Goal: Transaction & Acquisition: Purchase product/service

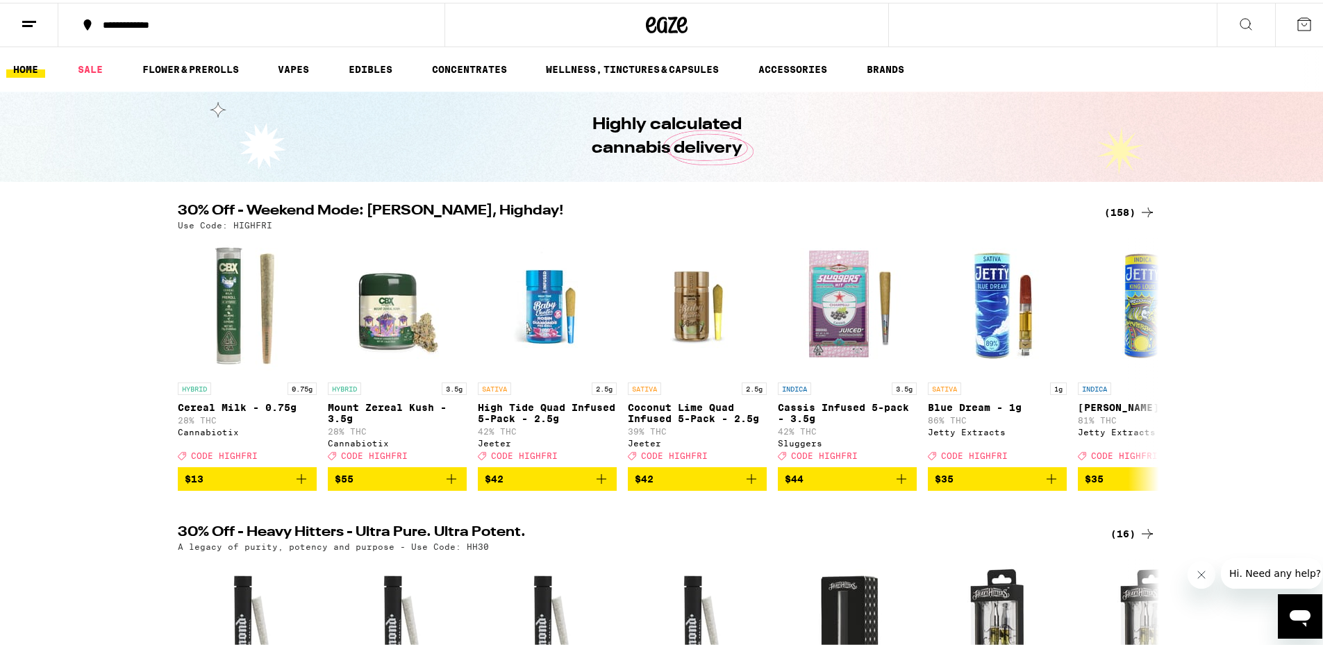
click at [29, 15] on icon at bounding box center [29, 21] width 17 height 17
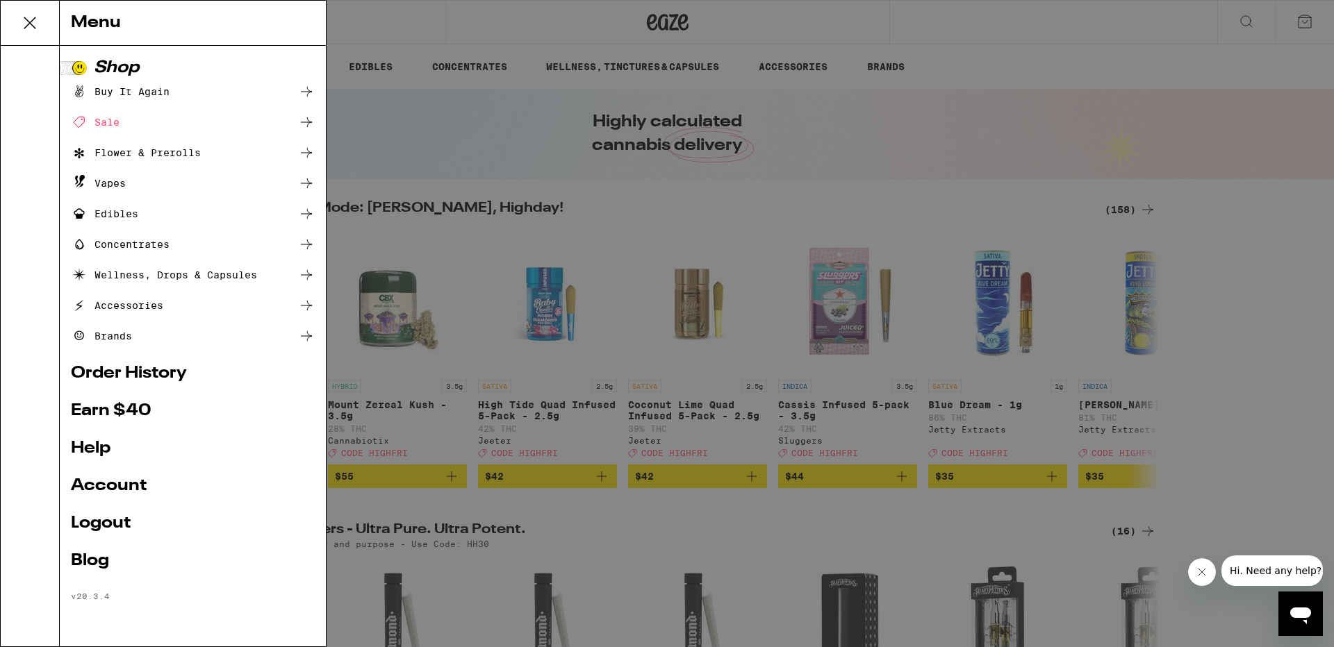
click at [149, 87] on div "Buy It Again" at bounding box center [120, 91] width 99 height 17
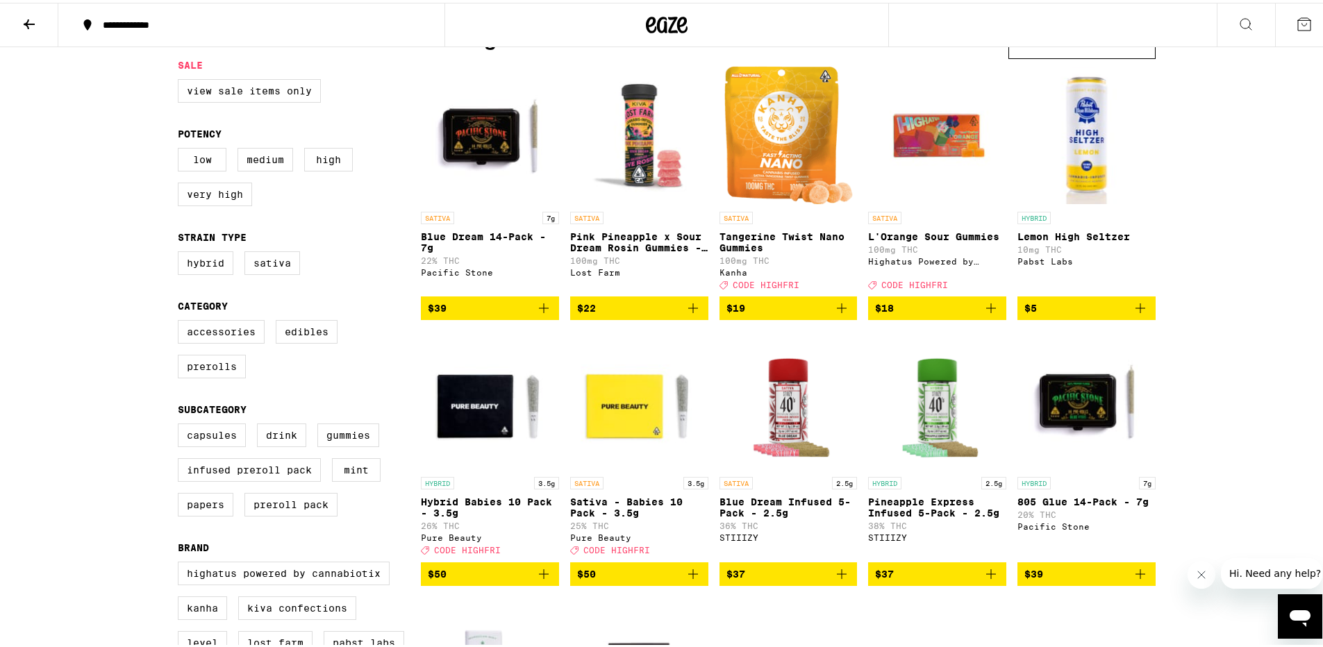
scroll to position [167, 0]
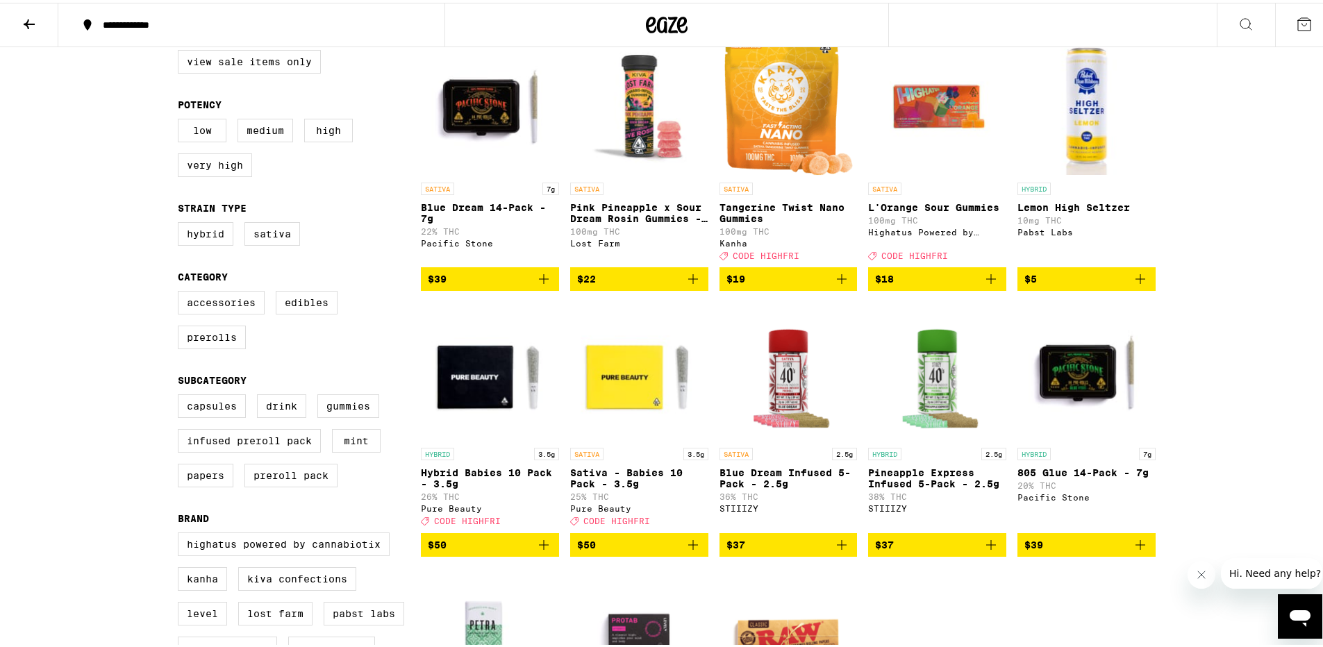
click at [540, 285] on icon "Add to bag" at bounding box center [544, 276] width 17 height 17
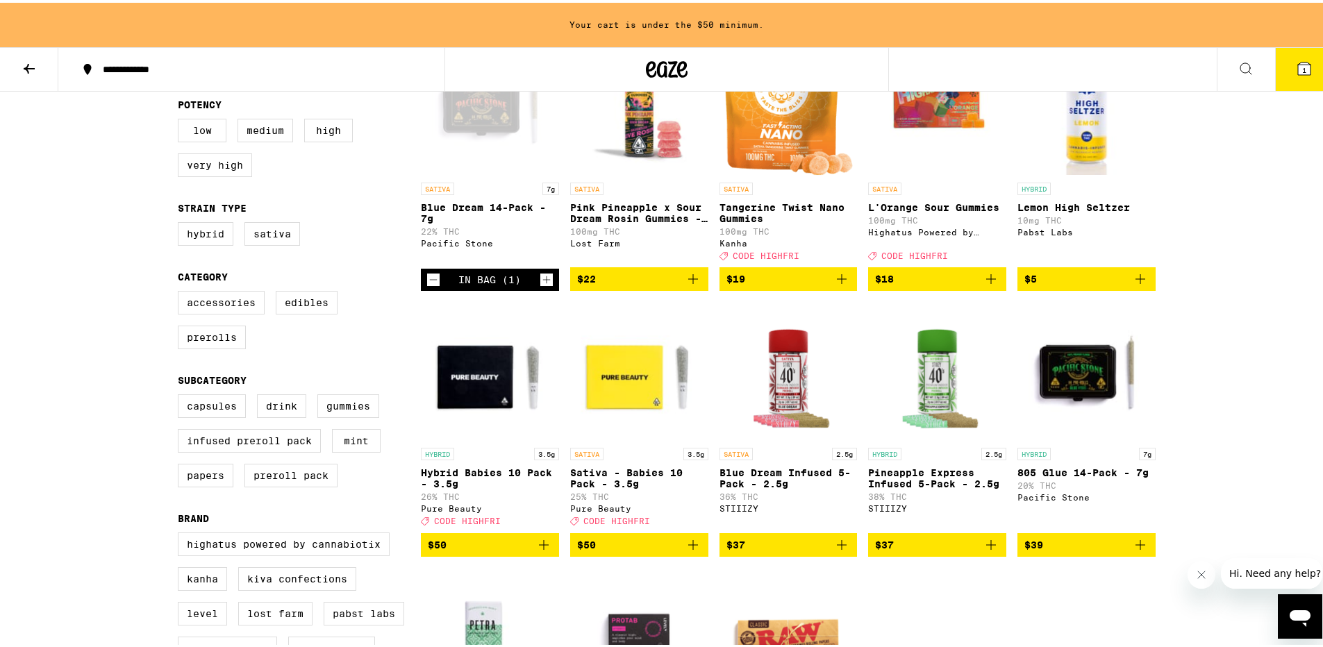
click at [688, 547] on icon "Add to bag" at bounding box center [693, 543] width 10 height 10
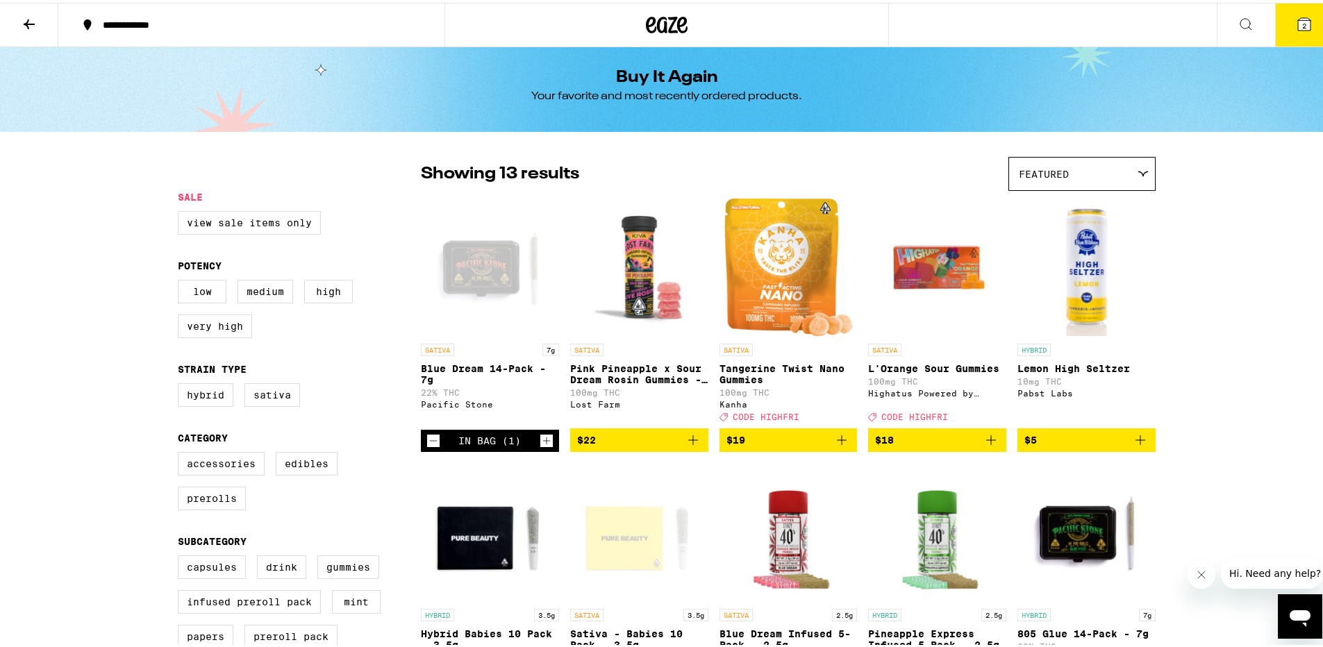
scroll to position [0, 0]
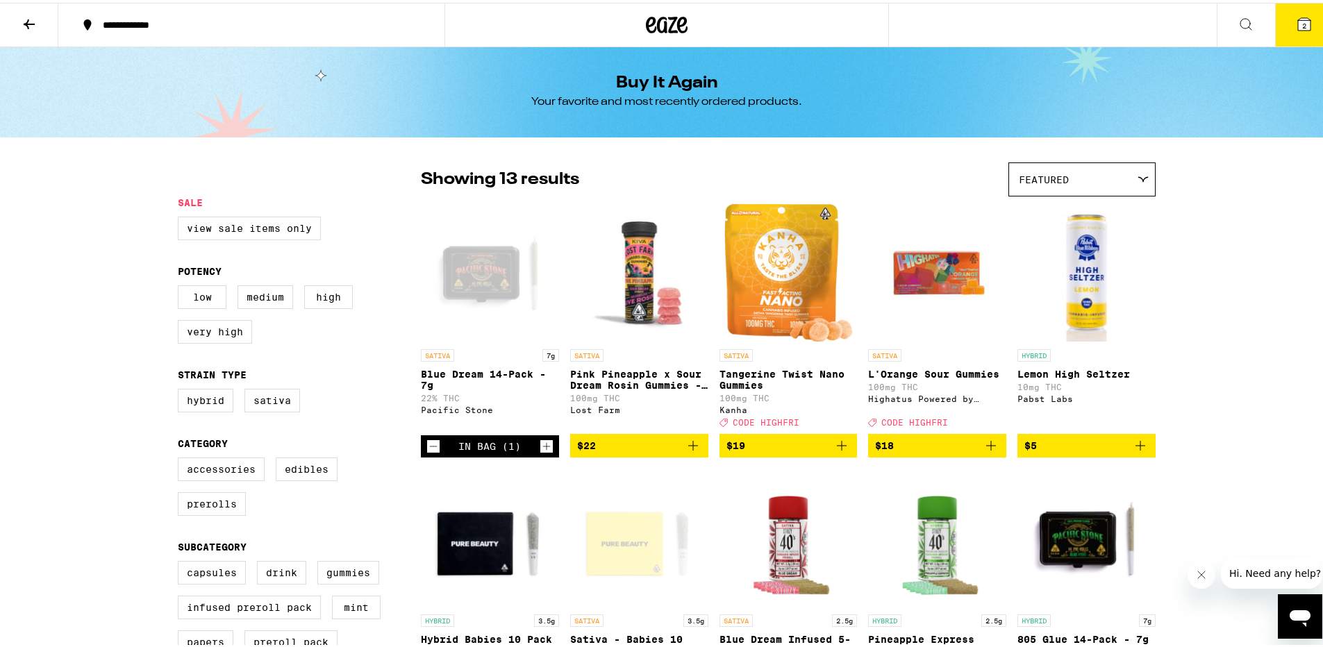
click at [1305, 13] on button "2" at bounding box center [1304, 22] width 58 height 43
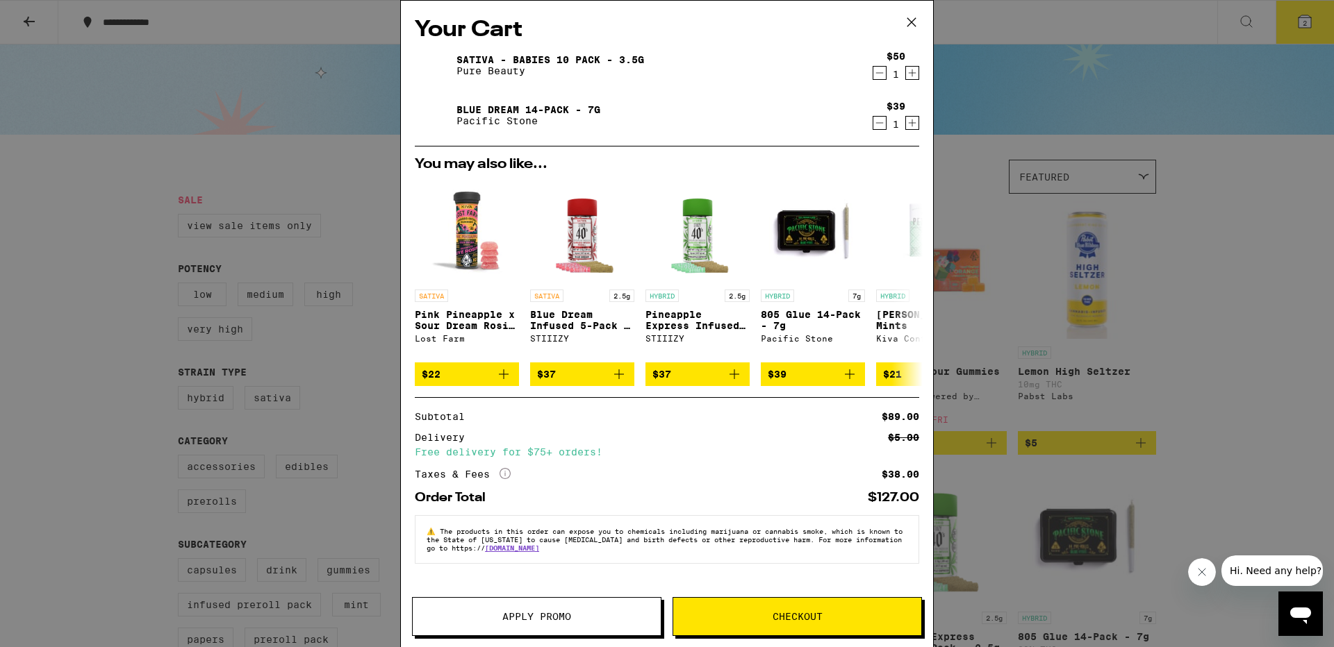
click at [779, 622] on span "Checkout" at bounding box center [798, 617] width 50 height 10
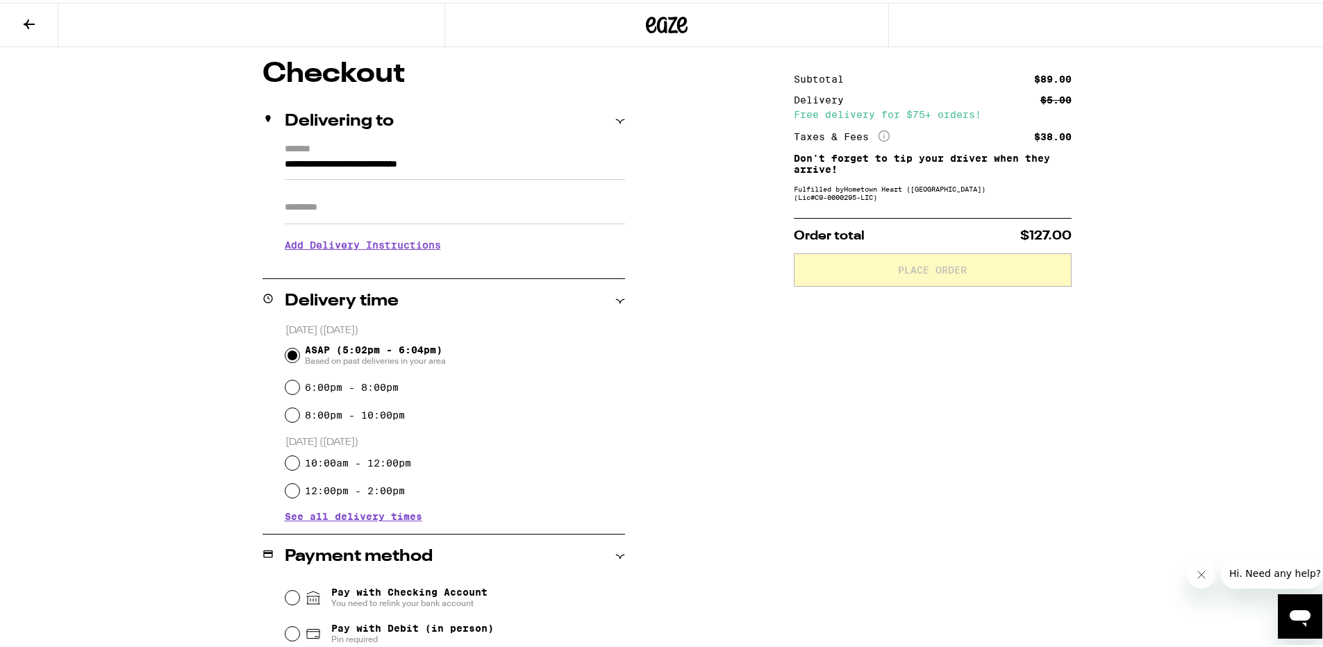
scroll to position [303, 0]
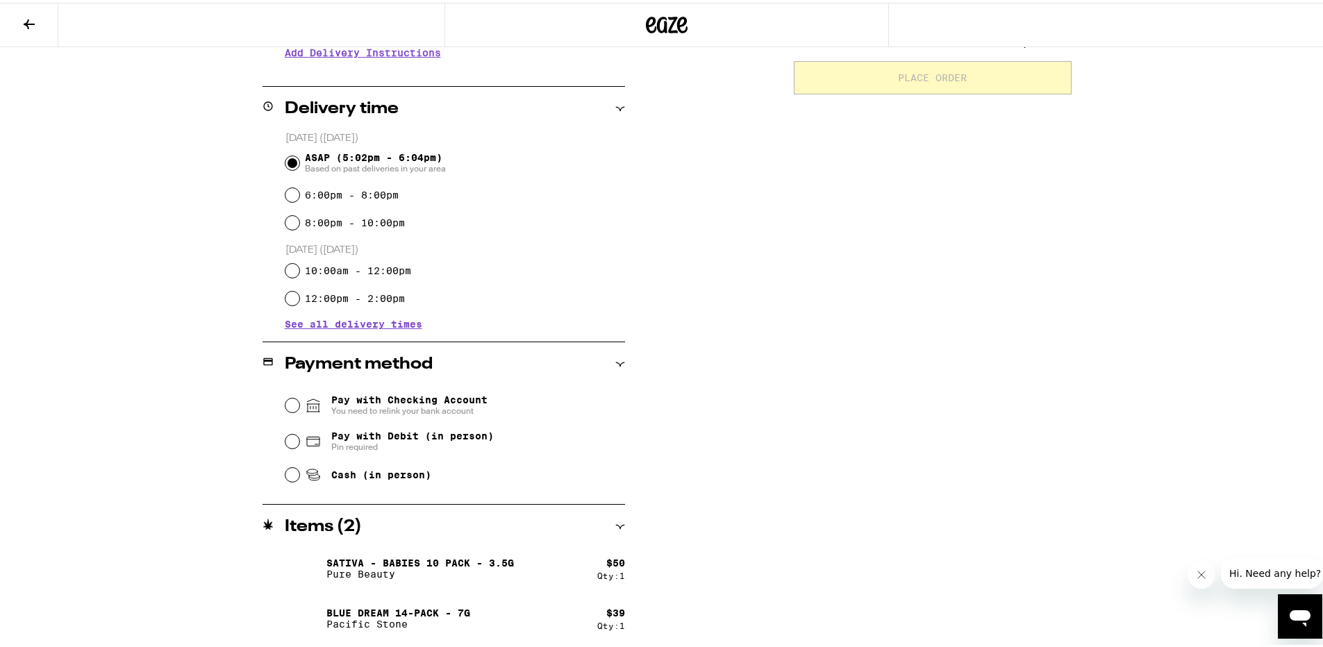
click at [367, 436] on span "Pay with Debit (in person)" at bounding box center [412, 433] width 163 height 11
click at [299, 436] on input "Pay with Debit (in person) Pin required" at bounding box center [293, 439] width 14 height 14
radio input "true"
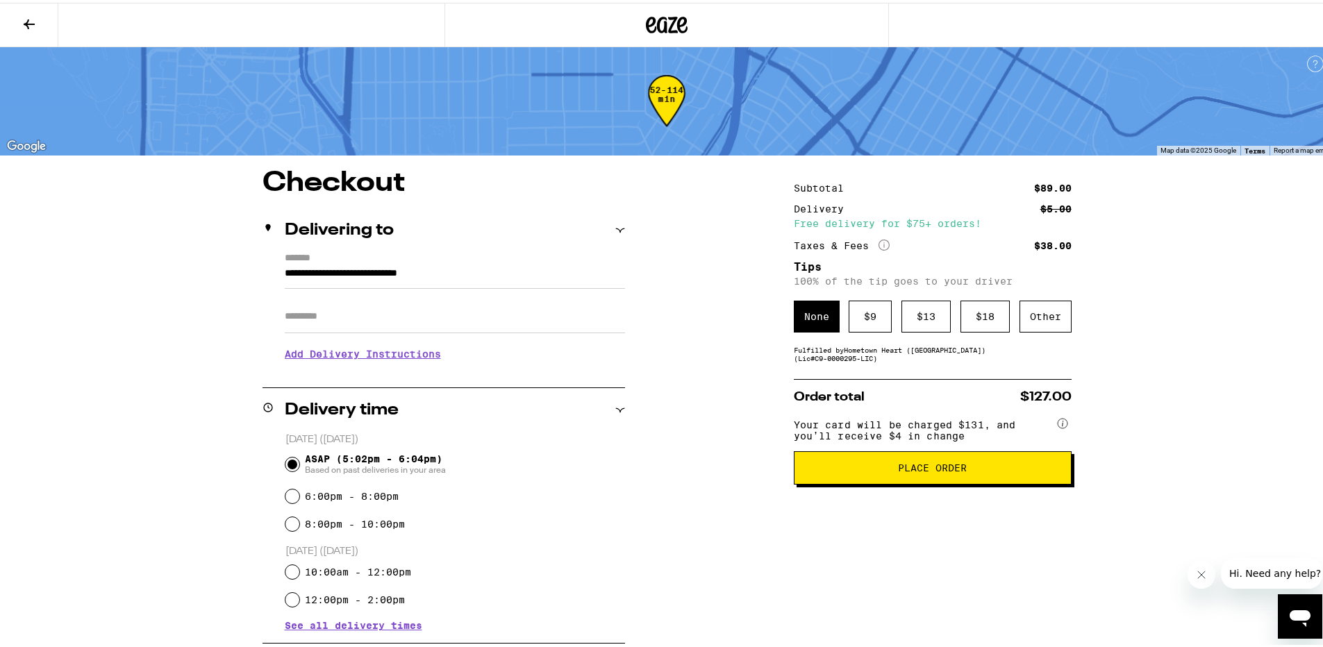
scroll to position [0, 0]
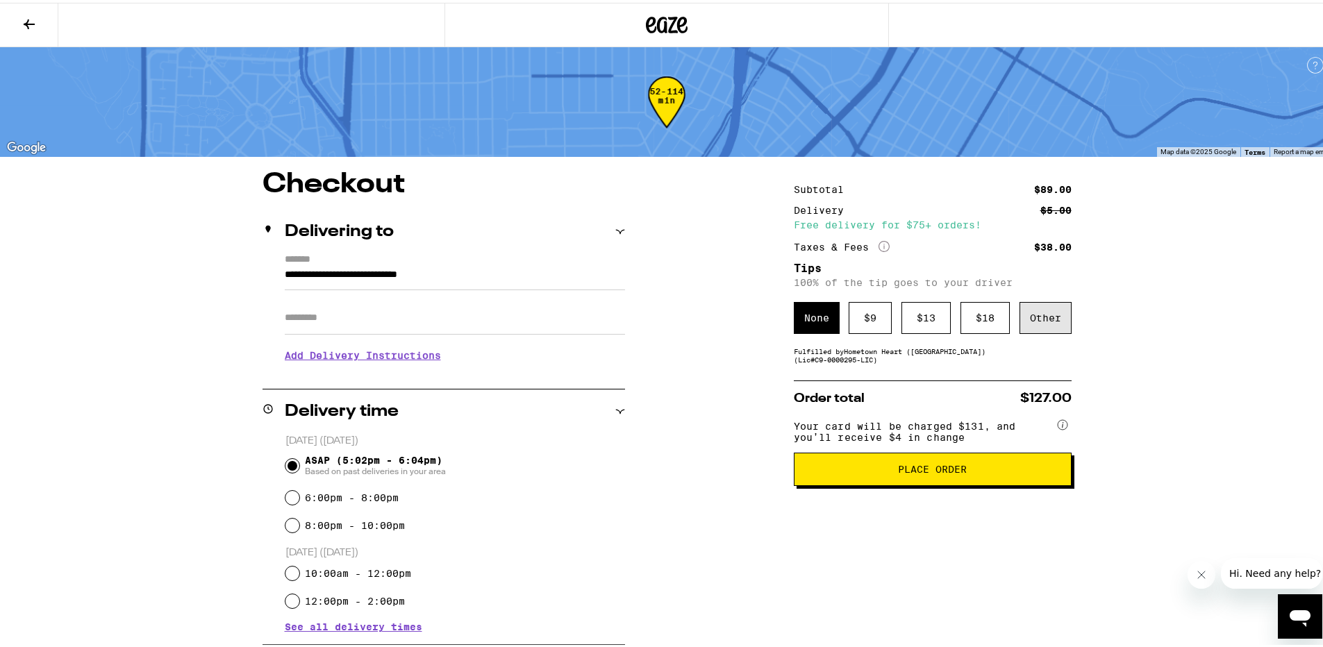
click at [1037, 321] on div "Other" at bounding box center [1046, 315] width 52 height 32
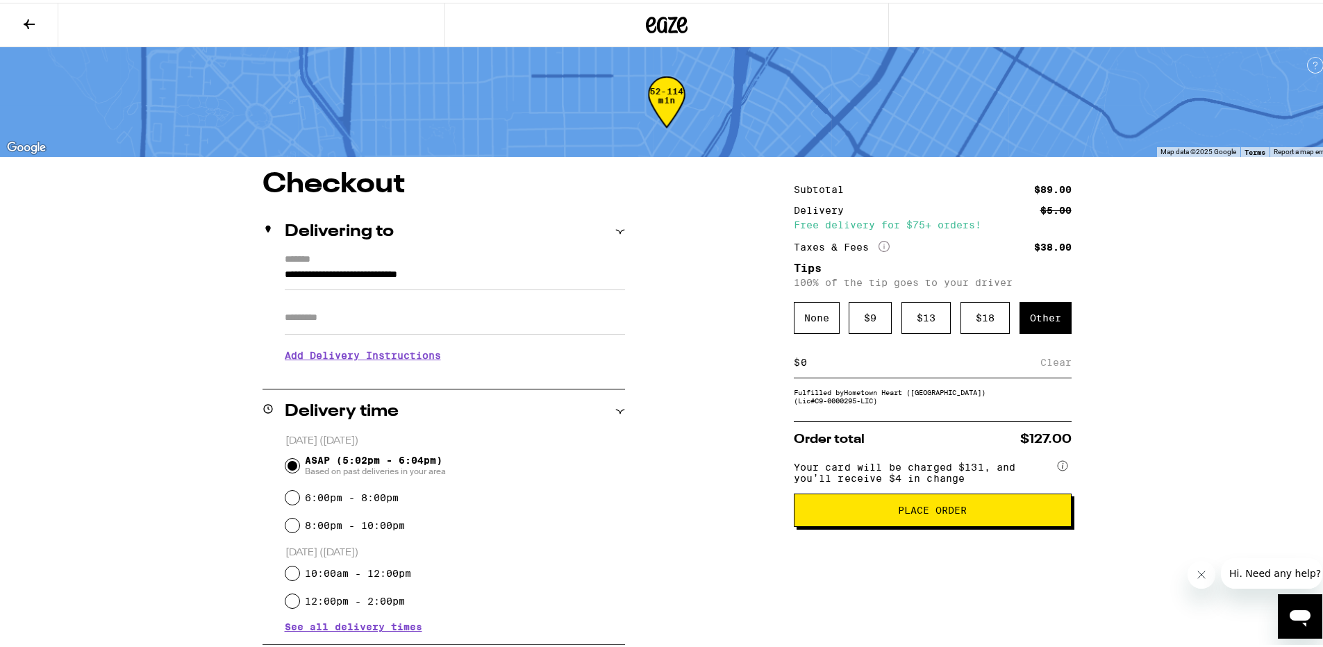
click at [960, 366] on input at bounding box center [920, 360] width 240 height 13
type input "5"
click at [1048, 362] on div "Save" at bounding box center [1059, 360] width 25 height 31
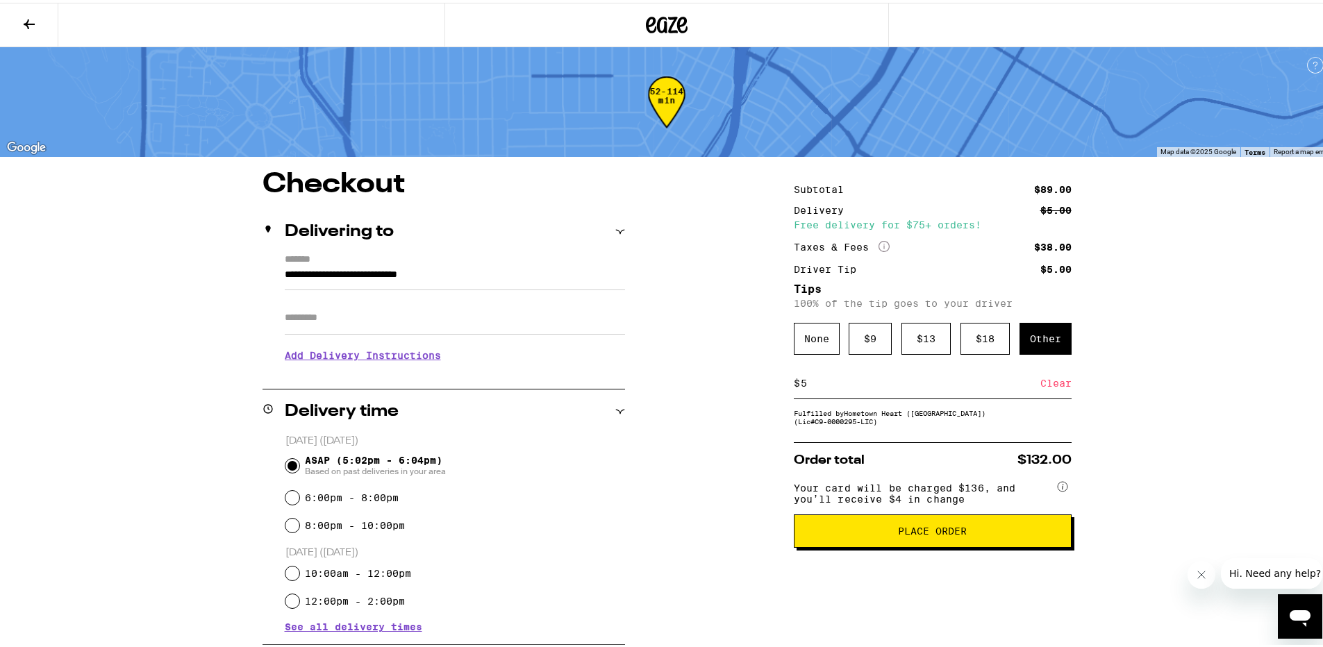
click at [729, 395] on div "**********" at bounding box center [667, 559] width 1000 height 782
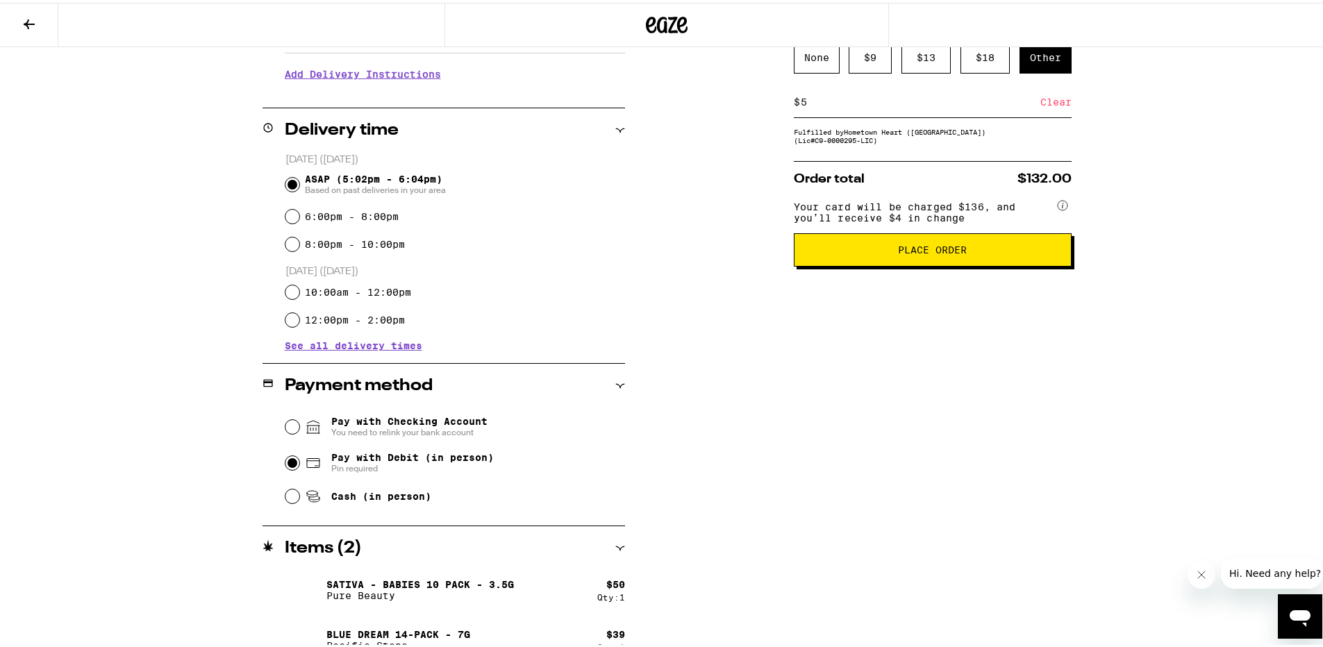
scroll to position [303, 0]
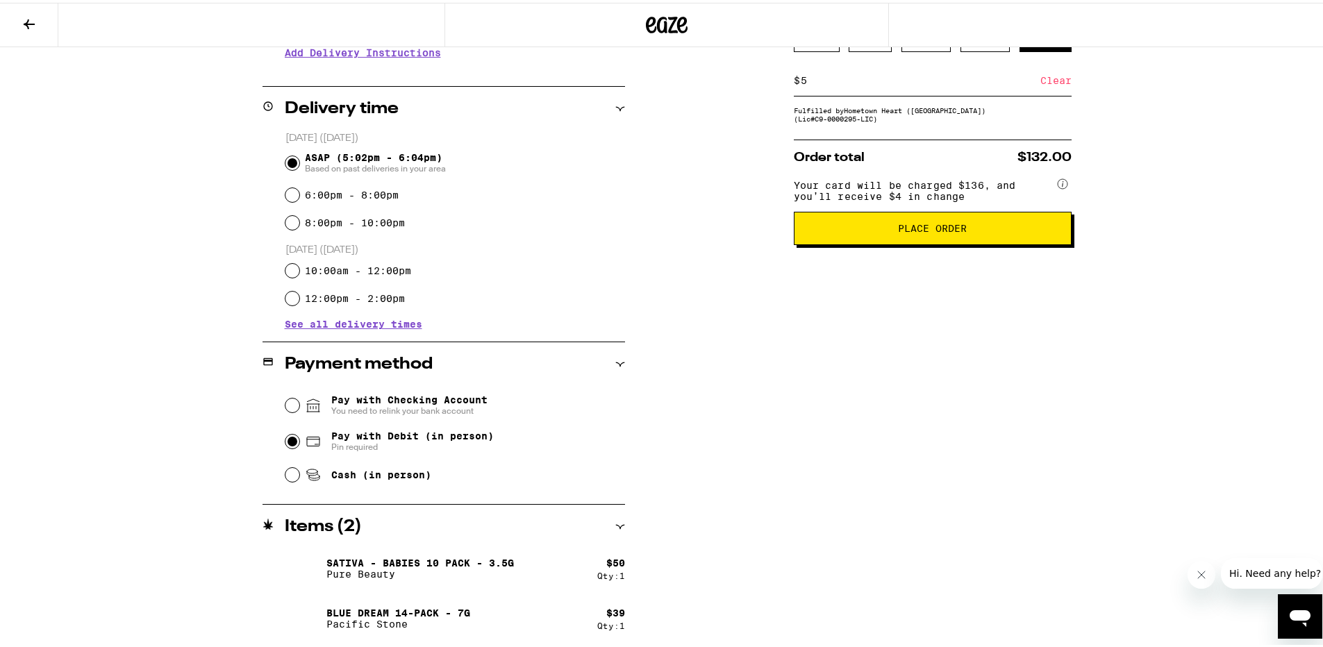
click at [929, 231] on span "Place Order" at bounding box center [932, 226] width 69 height 10
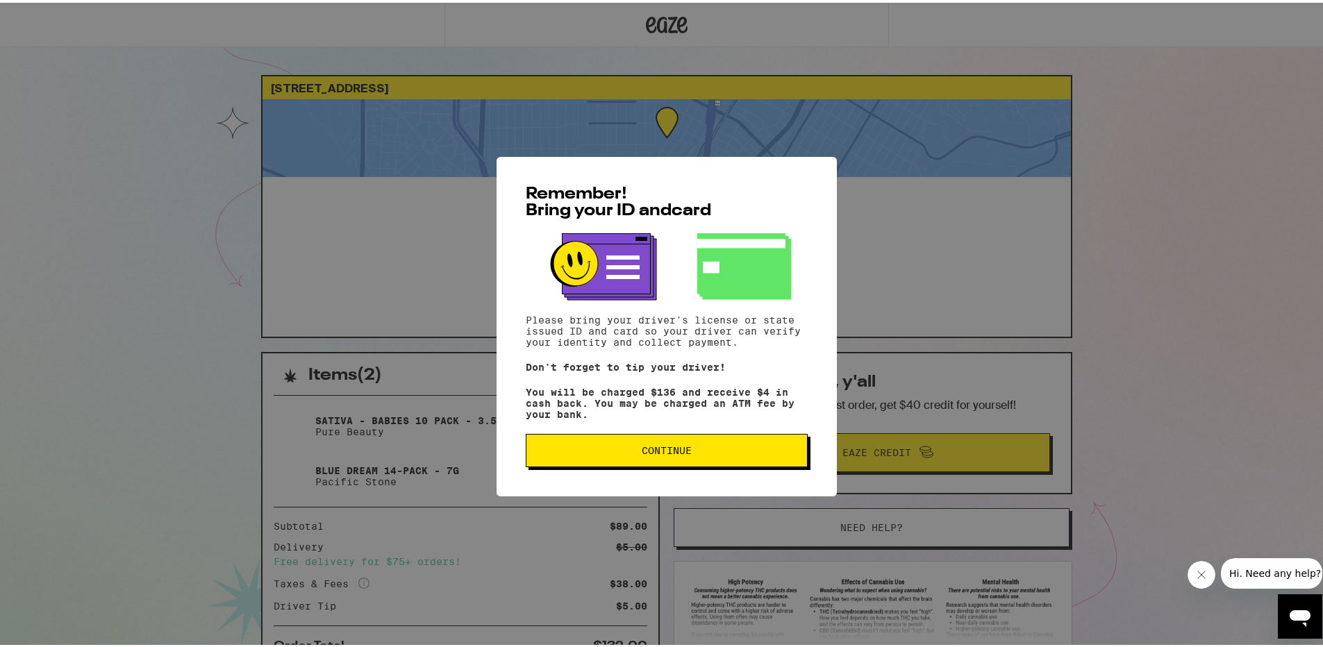
click at [720, 445] on button "Continue" at bounding box center [667, 447] width 282 height 33
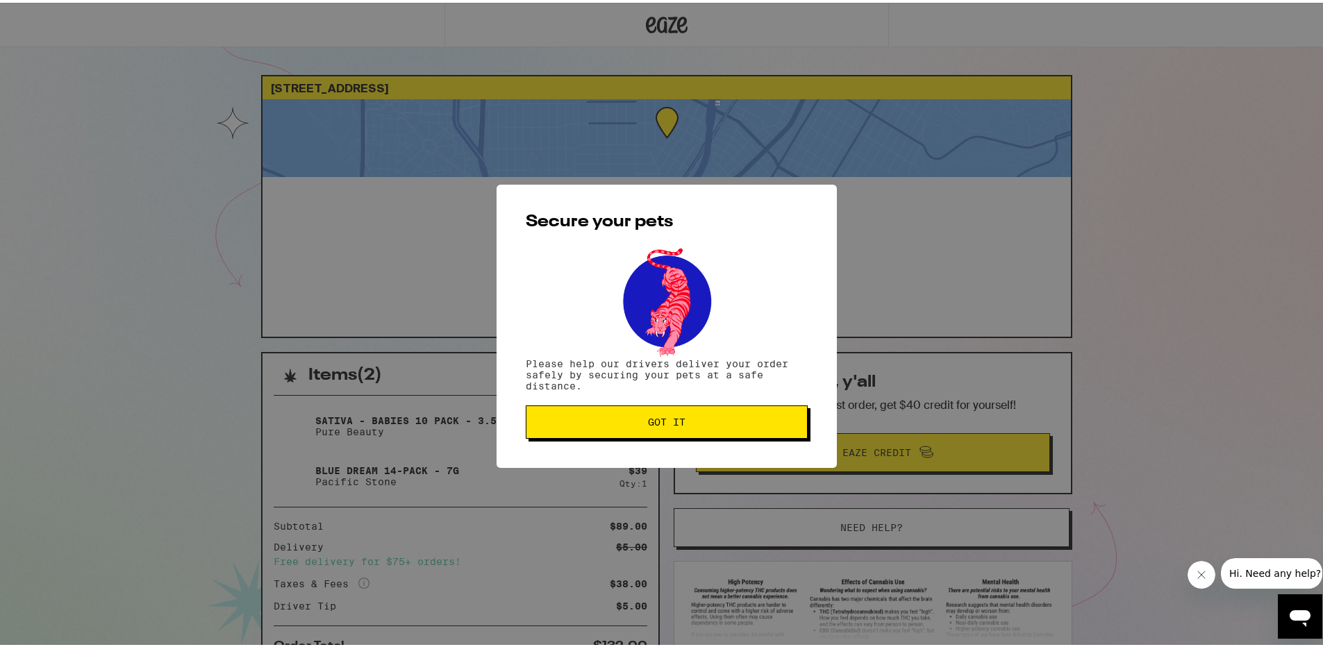
click at [697, 422] on span "Got it" at bounding box center [667, 420] width 258 height 10
